Goal: Find contact information: Find contact information

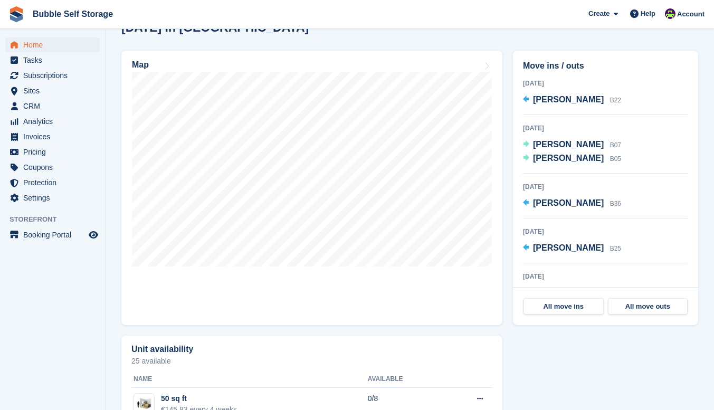
scroll to position [317, 0]
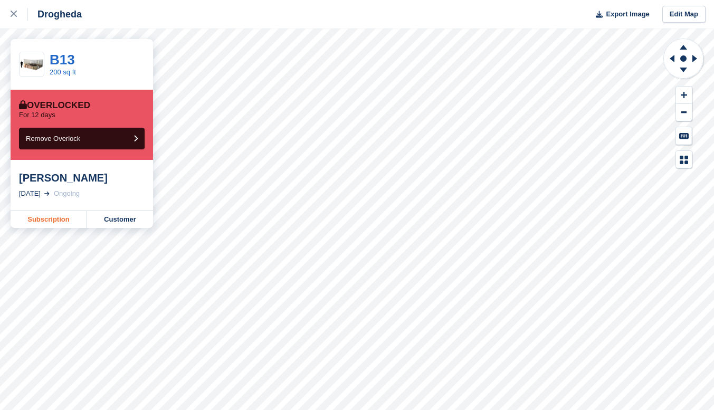
click at [57, 221] on link "Subscription" at bounding box center [49, 219] width 77 height 17
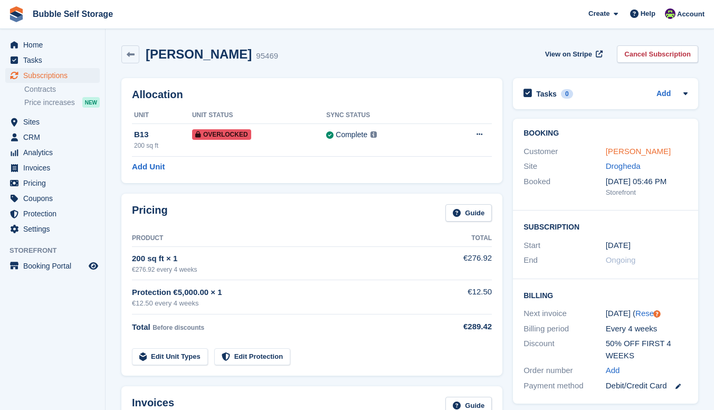
click at [617, 150] on link "[PERSON_NAME]" at bounding box center [638, 151] width 65 height 9
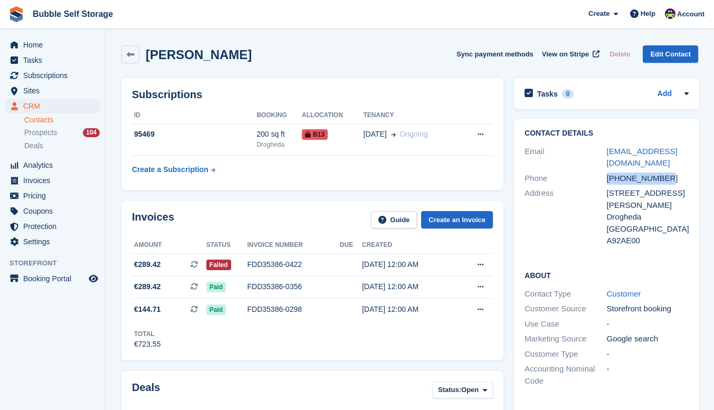
drag, startPoint x: 670, startPoint y: 165, endPoint x: 605, endPoint y: 171, distance: 65.2
click at [605, 171] on div "Phone +353874060479" at bounding box center [607, 178] width 164 height 15
copy div "+353874060479"
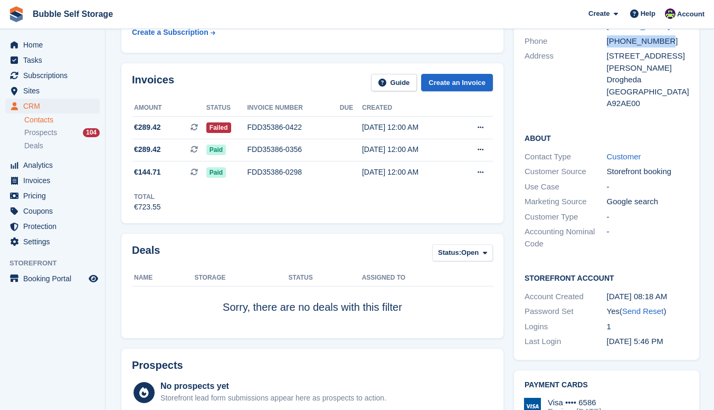
scroll to position [211, 0]
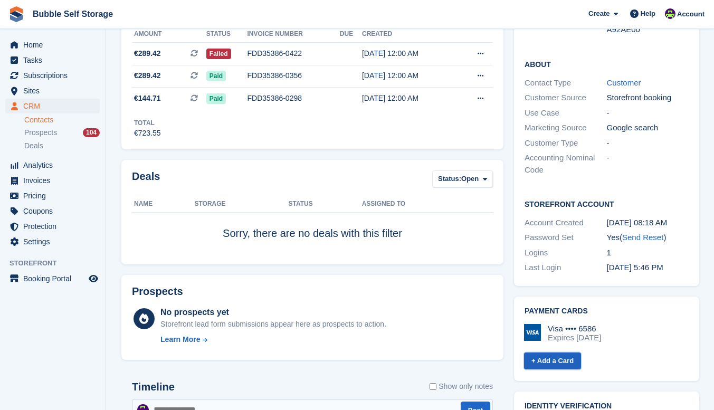
click at [564, 353] on link "+ Add a Card" at bounding box center [552, 361] width 57 height 17
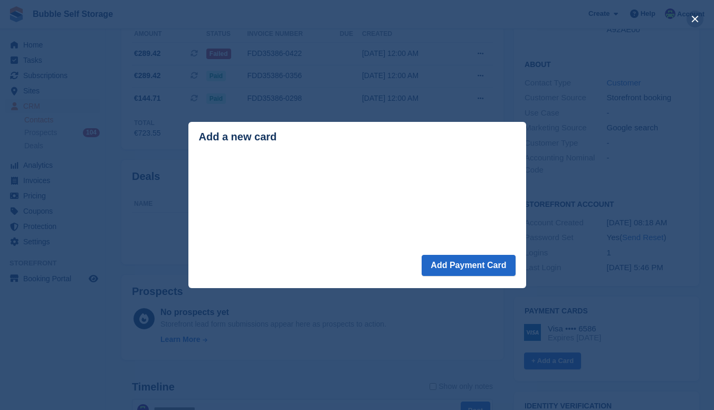
click at [698, 16] on button "close" at bounding box center [695, 19] width 17 height 17
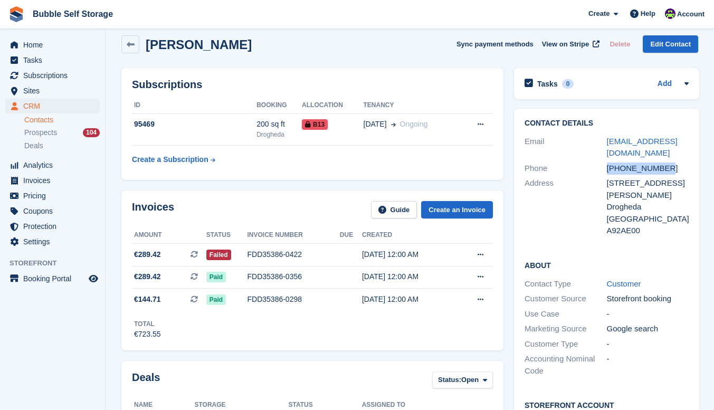
scroll to position [0, 0]
